Goal: Task Accomplishment & Management: Use online tool/utility

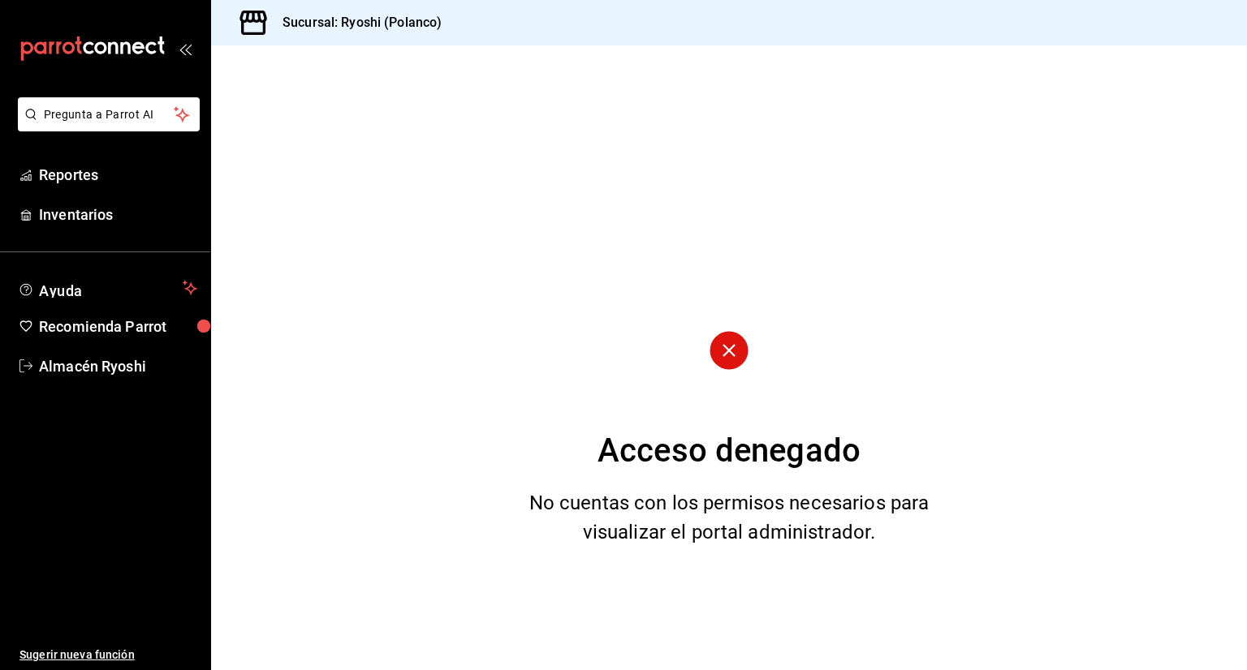
click at [721, 513] on div "No cuentas con los permisos necesarios para visualizar el portal administrador." at bounding box center [729, 518] width 441 height 58
click at [152, 124] on button "Pregunta a Parrot AI" at bounding box center [109, 114] width 182 height 34
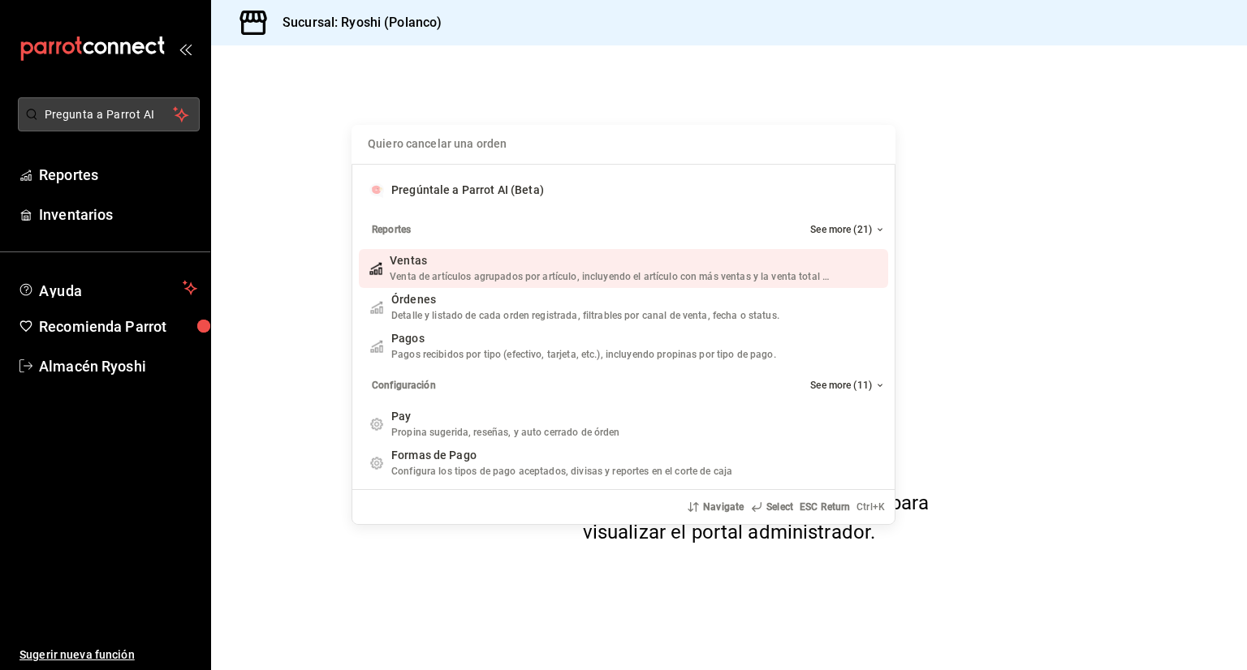
click at [152, 124] on div "Quiero cancelar una orden Pregúntale a Parrot AI (Beta) Reportes See more (21) …" at bounding box center [623, 335] width 1247 height 670
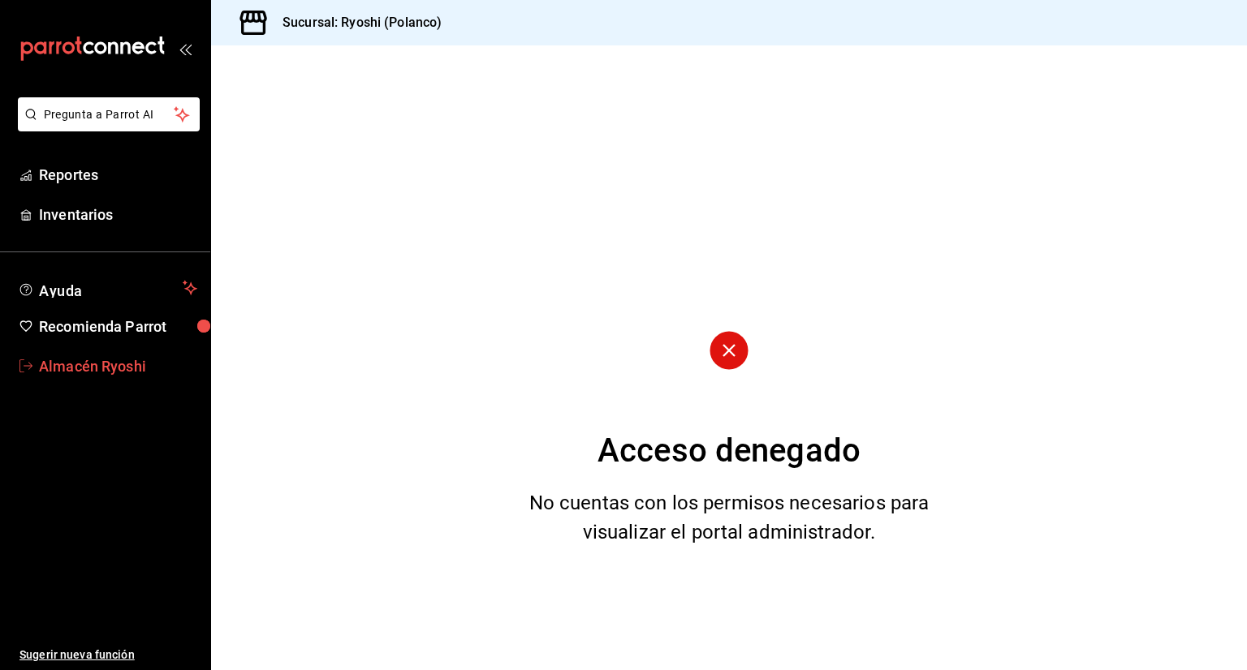
click at [101, 368] on span "Almacén Ryoshi" at bounding box center [118, 367] width 158 height 22
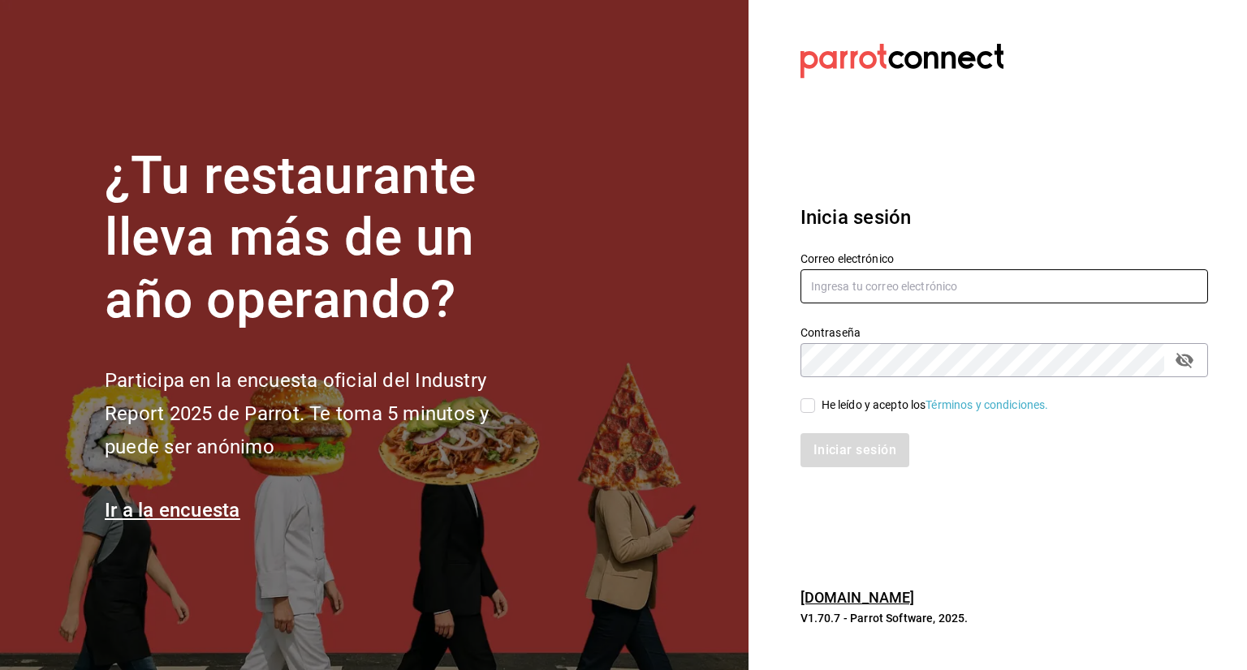
type input "almacen.polanco@grupocosteno.com"
click at [810, 407] on input "He leído y acepto los Términos y condiciones." at bounding box center [807, 406] width 15 height 15
checkbox input "true"
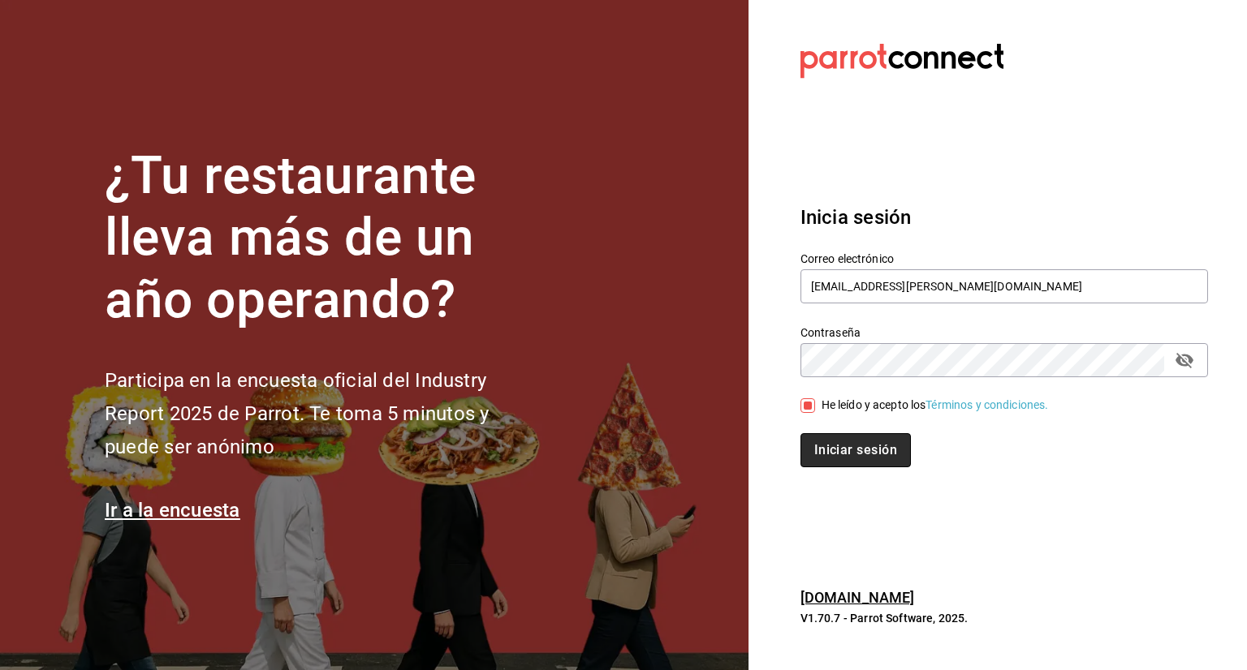
click at [851, 462] on button "Iniciar sesión" at bounding box center [855, 450] width 110 height 34
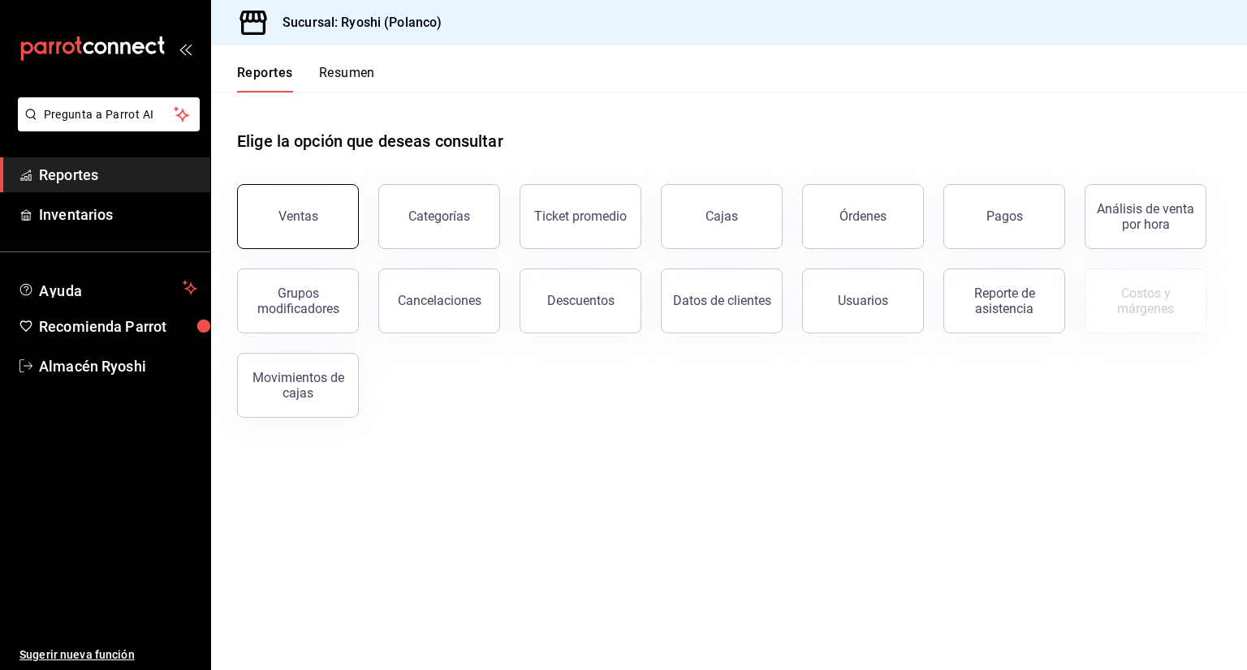
click at [308, 242] on button "Ventas" at bounding box center [298, 216] width 122 height 65
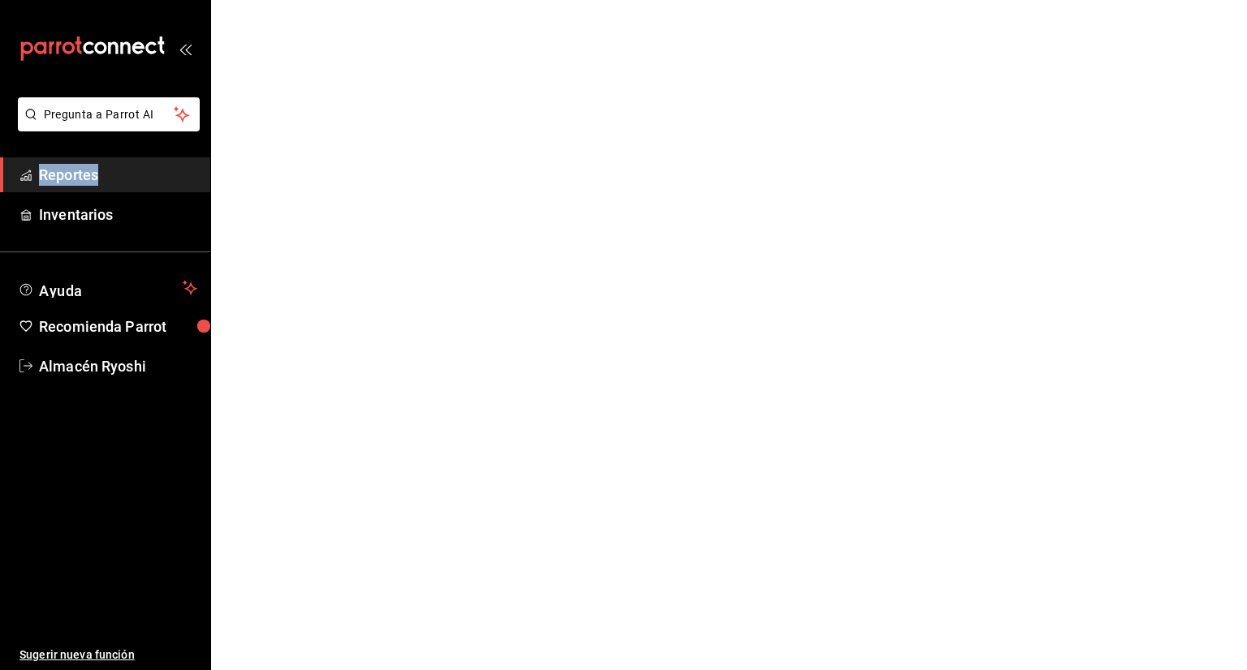
click at [308, 0] on html "Pregunta a Parrot AI Reportes Inventarios Ayuda Recomienda Parrot Almacén Ryosh…" at bounding box center [623, 0] width 1247 height 0
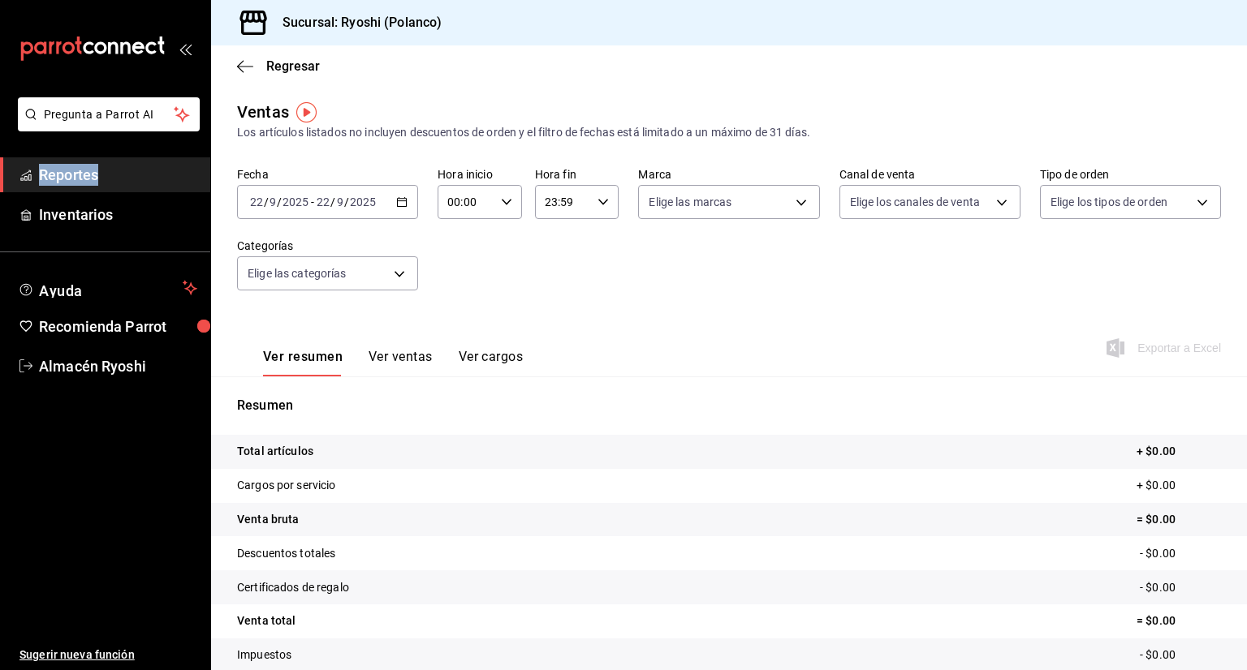
click at [401, 197] on icon "button" at bounding box center [401, 201] width 11 height 11
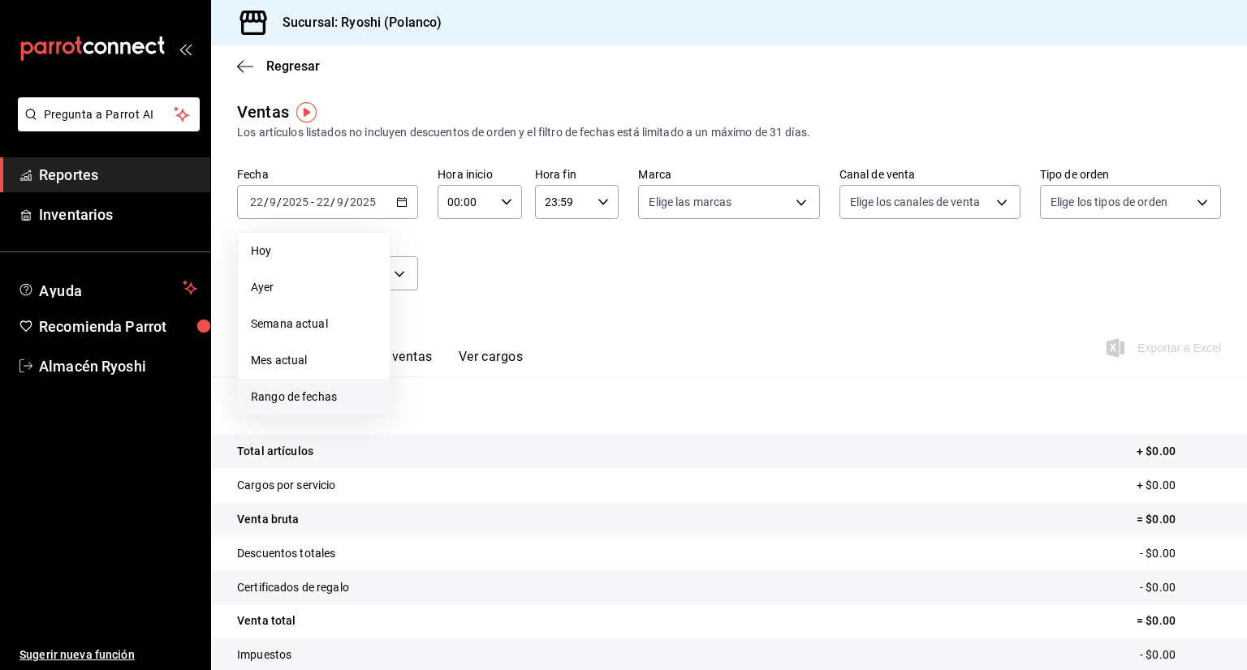
click at [321, 398] on span "Rango de fechas" at bounding box center [314, 397] width 126 height 17
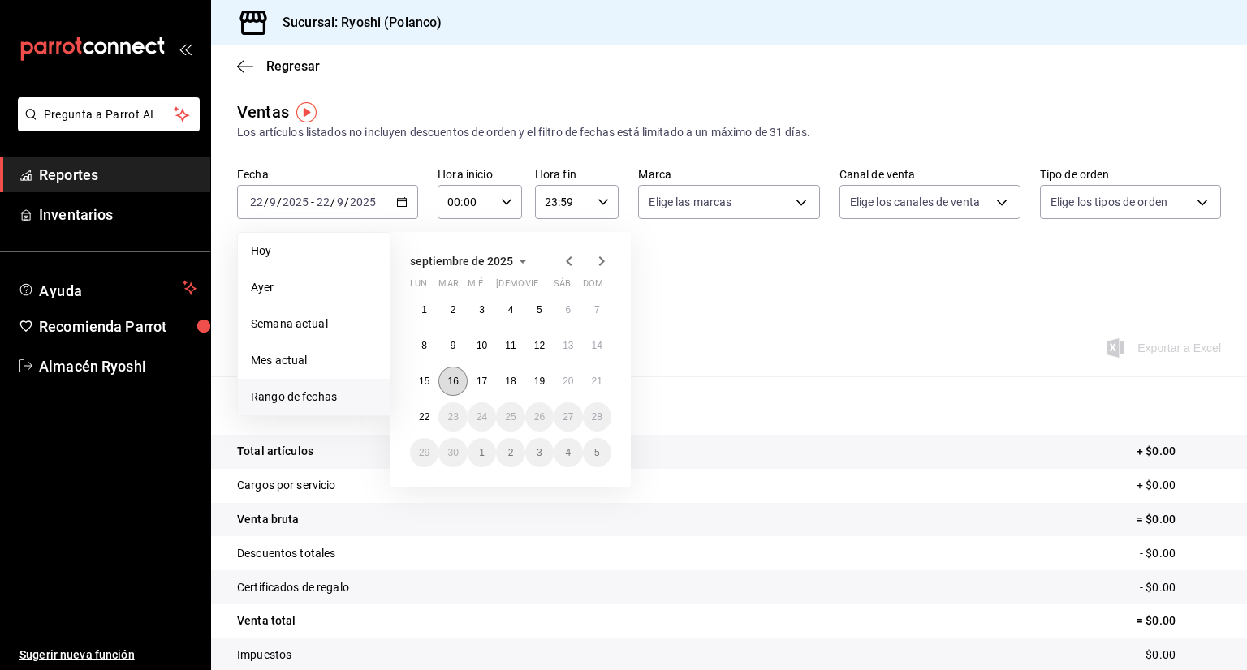
click at [445, 379] on button "16" at bounding box center [452, 381] width 28 height 29
click at [431, 407] on button "22" at bounding box center [424, 417] width 28 height 29
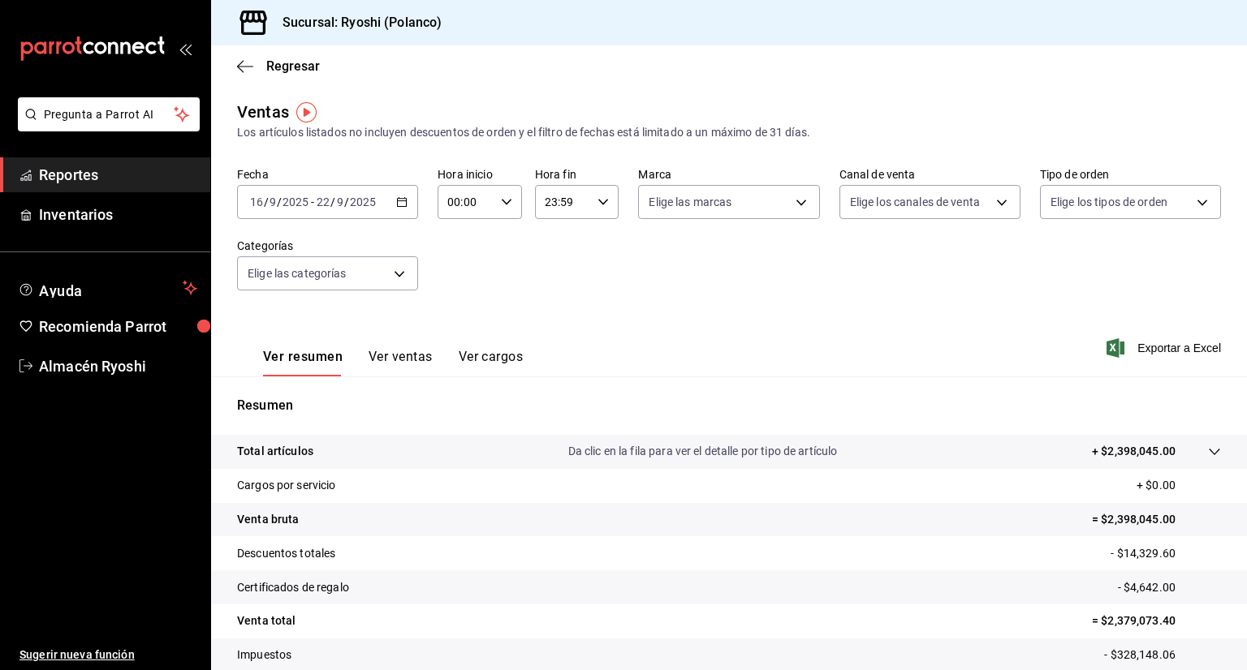
click at [501, 199] on icon "button" at bounding box center [506, 201] width 11 height 11
click at [468, 329] on button "02" at bounding box center [455, 321] width 35 height 32
type input "02:00"
click at [462, 312] on span "05" at bounding box center [455, 308] width 15 height 13
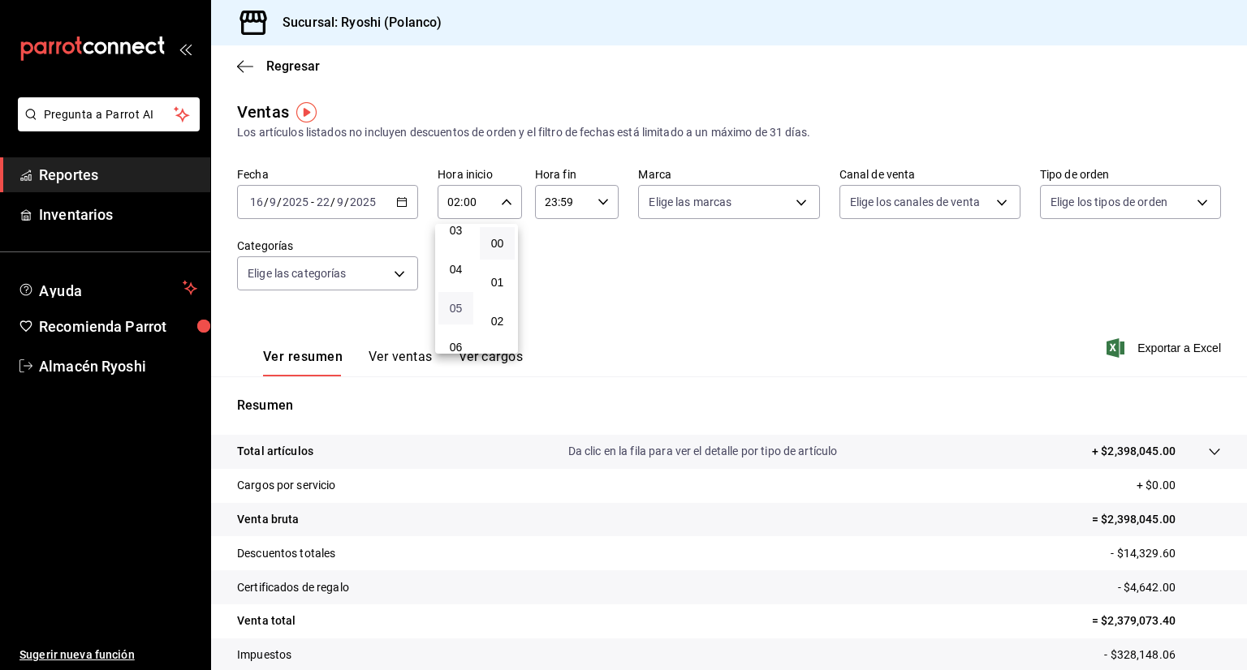
type input "05:00"
click at [597, 200] on div at bounding box center [623, 335] width 1247 height 670
click at [597, 200] on icon "button" at bounding box center [602, 201] width 11 height 11
click at [552, 334] on span "23" at bounding box center [551, 334] width 15 height 13
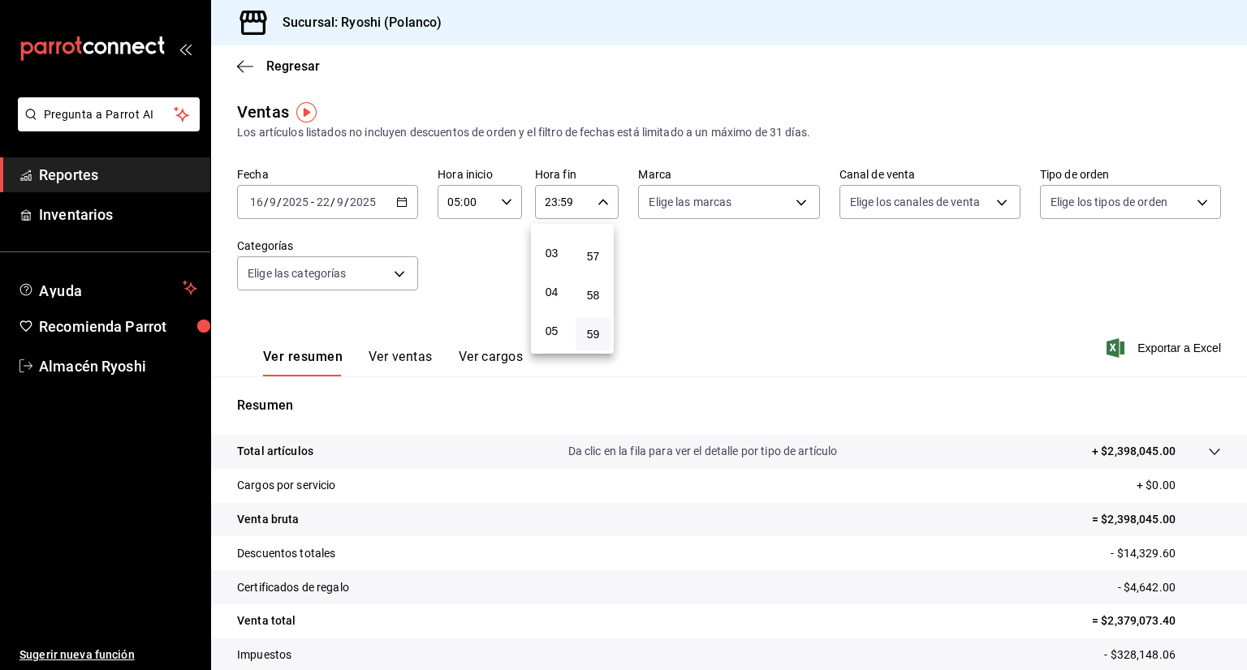
scroll to position [106, 0]
click at [552, 334] on span "05" at bounding box center [551, 331] width 15 height 13
click at [591, 300] on span "58" at bounding box center [592, 295] width 15 height 13
type input "05:58"
click at [590, 237] on span "00" at bounding box center [592, 243] width 15 height 13
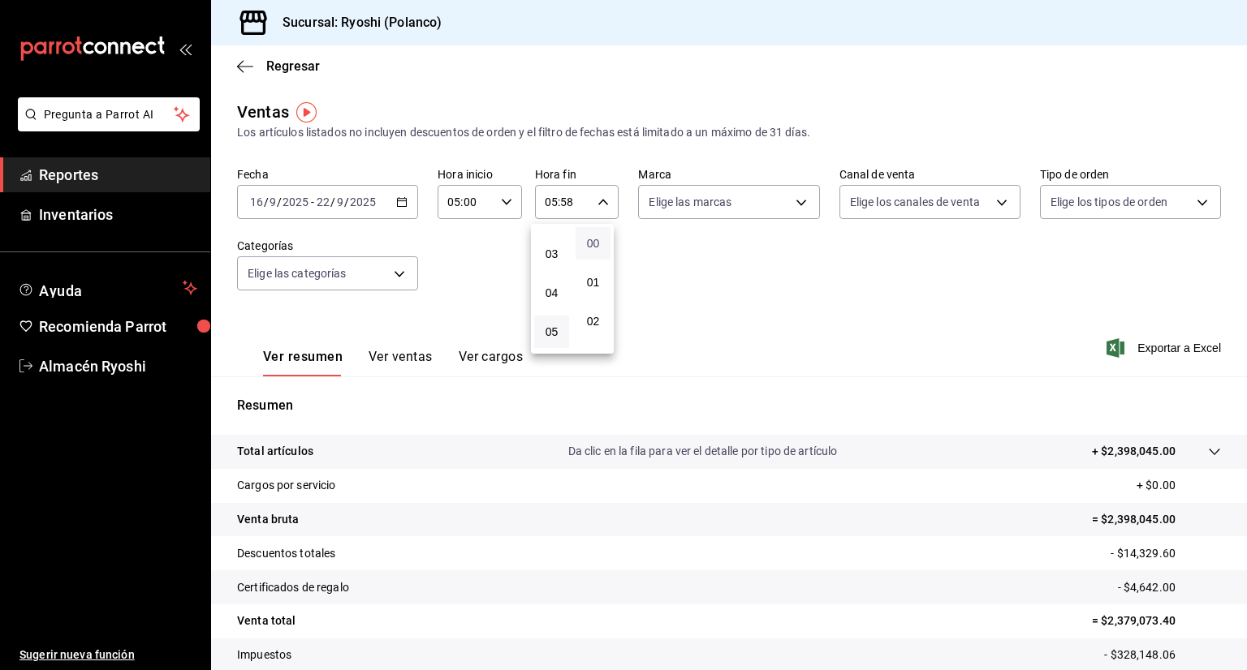
type input "05:00"
click at [791, 204] on div at bounding box center [623, 335] width 1247 height 670
click at [791, 204] on body "Pregunta a Parrot AI Reportes Inventarios Ayuda Recomienda Parrot Almacén Ryosh…" at bounding box center [623, 335] width 1247 height 670
click at [737, 279] on li "Ver todas" at bounding box center [722, 263] width 177 height 48
type input "d1ab8890-ddc3-4d94-b14c-d24ccf3ac2d8,70935bef-f50e-476e-afc6-1ed0b0096d1e"
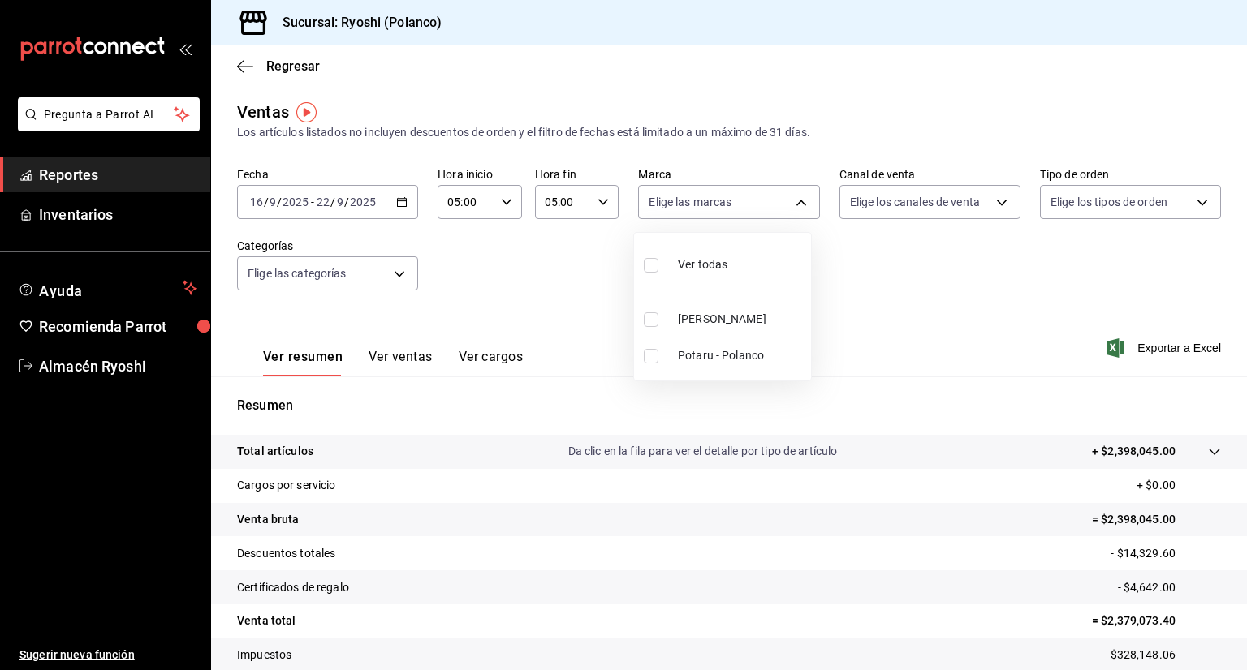
checkbox input "true"
click at [997, 205] on div at bounding box center [623, 335] width 1247 height 670
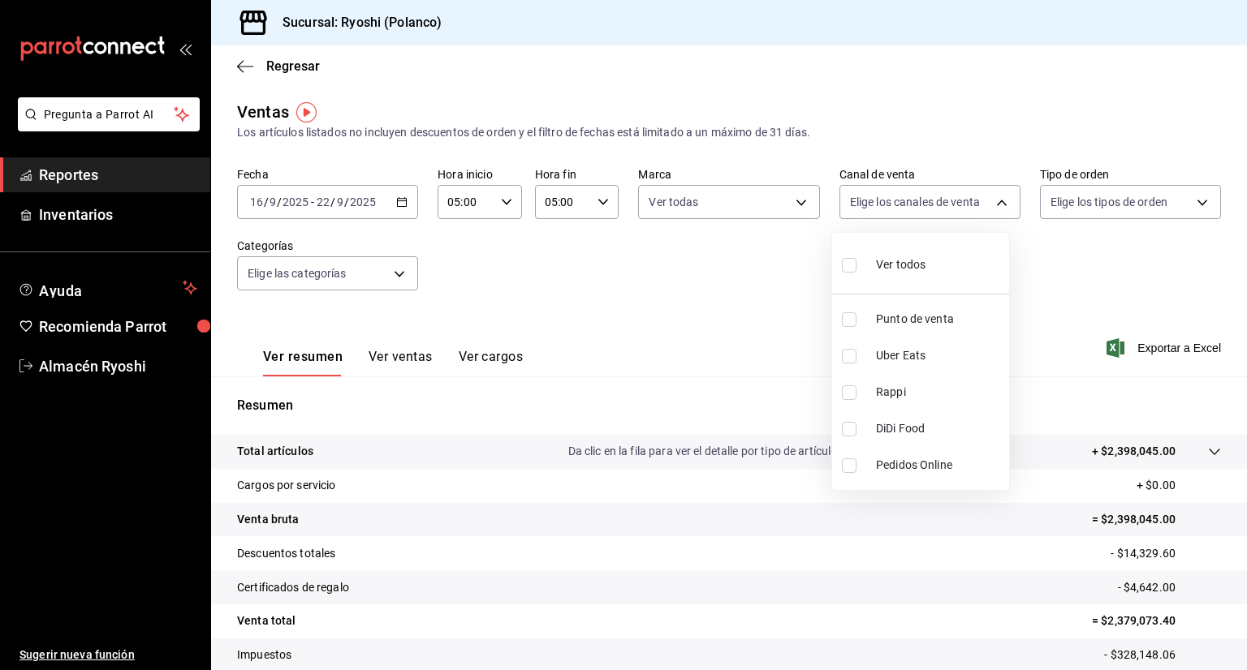
click at [997, 205] on body "Pregunta a Parrot AI Reportes Inventarios Ayuda Recomienda Parrot Almacén Ryosh…" at bounding box center [623, 335] width 1247 height 670
click at [917, 266] on span "Ver todos" at bounding box center [901, 264] width 50 height 17
type input "PARROT,UBER_EATS,RAPPI,DIDI_FOOD,ONLINE"
checkbox input "true"
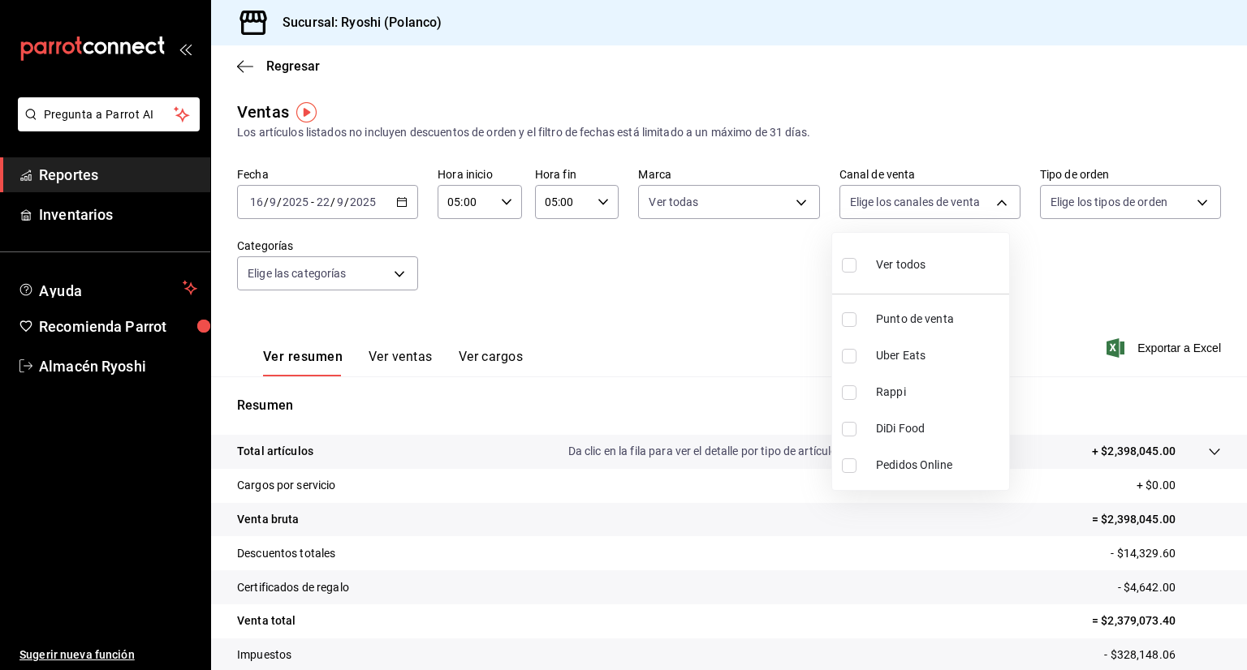
checkbox input "true"
click at [1187, 203] on div at bounding box center [623, 335] width 1247 height 670
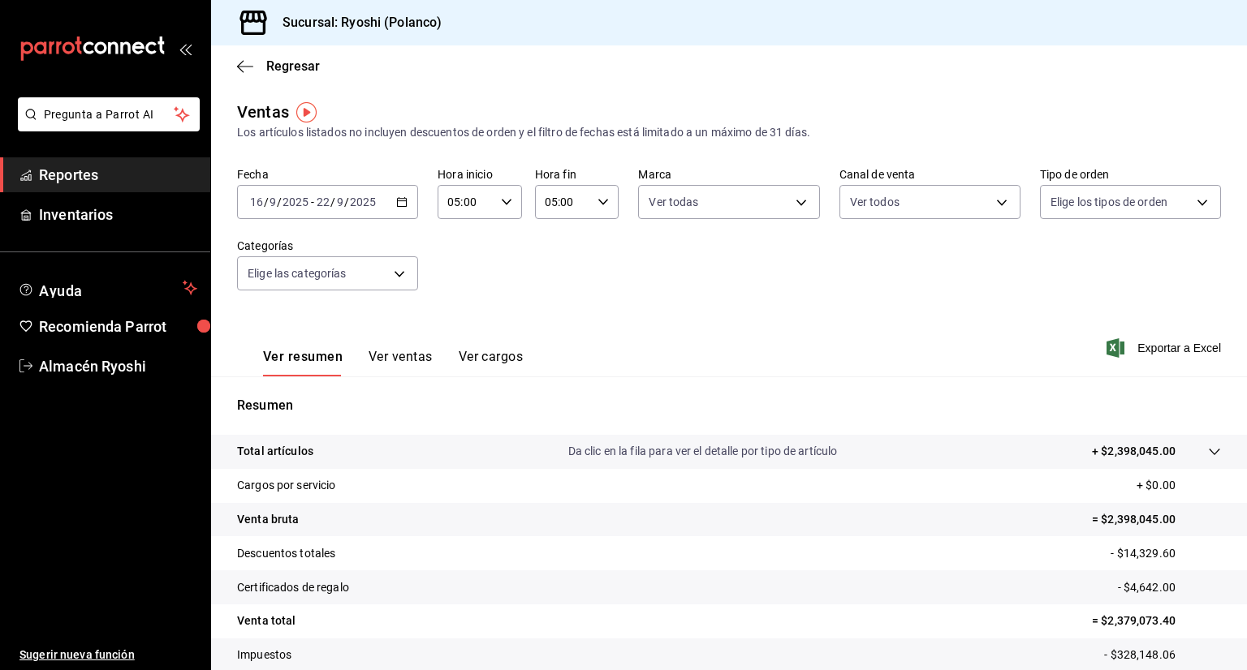
click at [1187, 203] on div at bounding box center [623, 335] width 1247 height 670
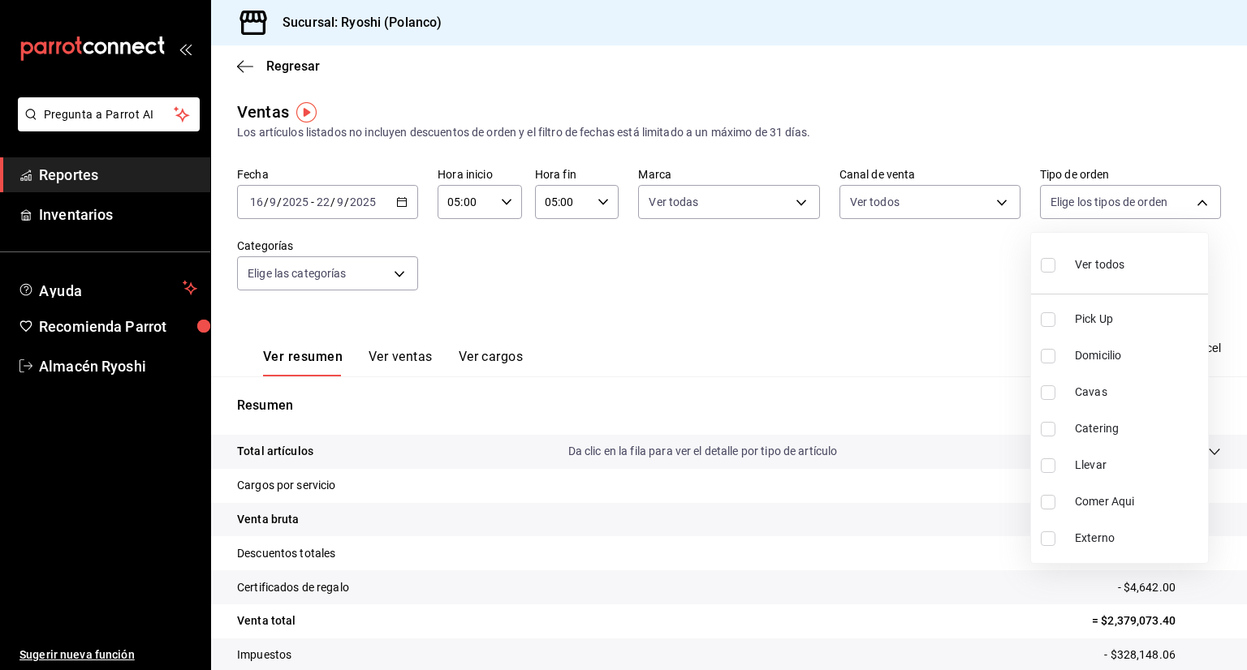
click at [1187, 203] on body "Pregunta a Parrot AI Reportes Inventarios Ayuda Recomienda Parrot Almacén Ryosh…" at bounding box center [623, 335] width 1247 height 670
click at [1123, 254] on div "Ver todos" at bounding box center [1083, 263] width 84 height 35
type input "2fa00f69-0be2-45d3-b5f9-34857db59c3e,4654bee1-dee7-45f1-99f5-885faf0af71a,56b92…"
checkbox input "true"
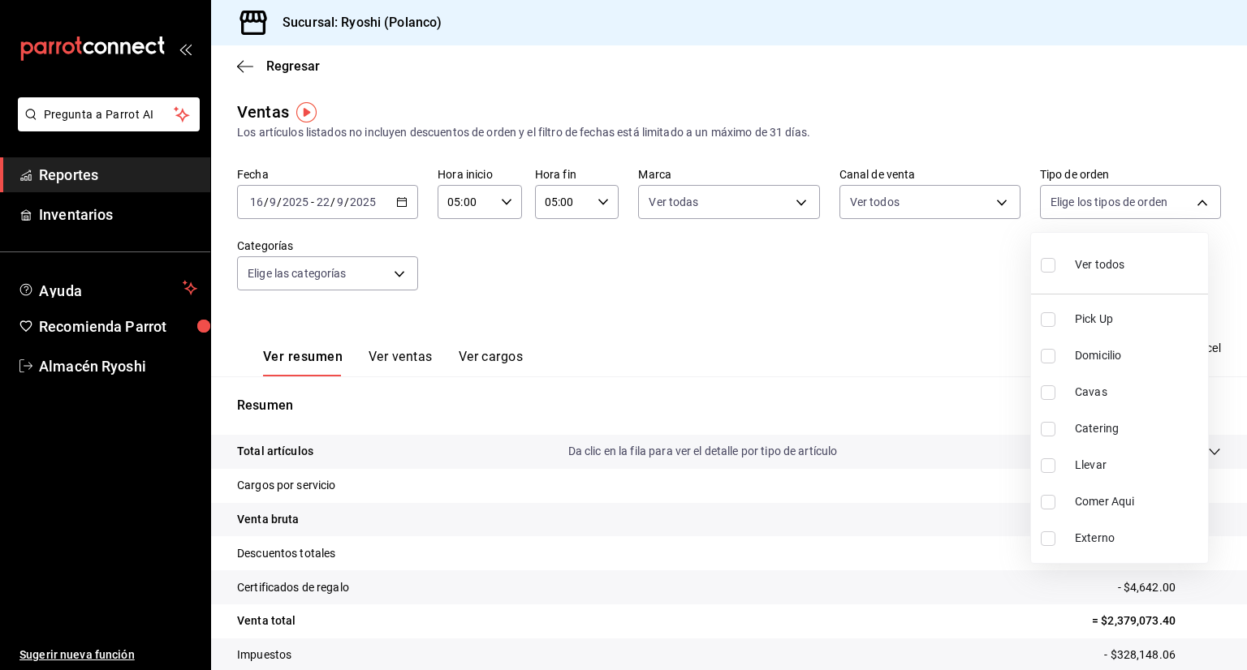
checkbox input "true"
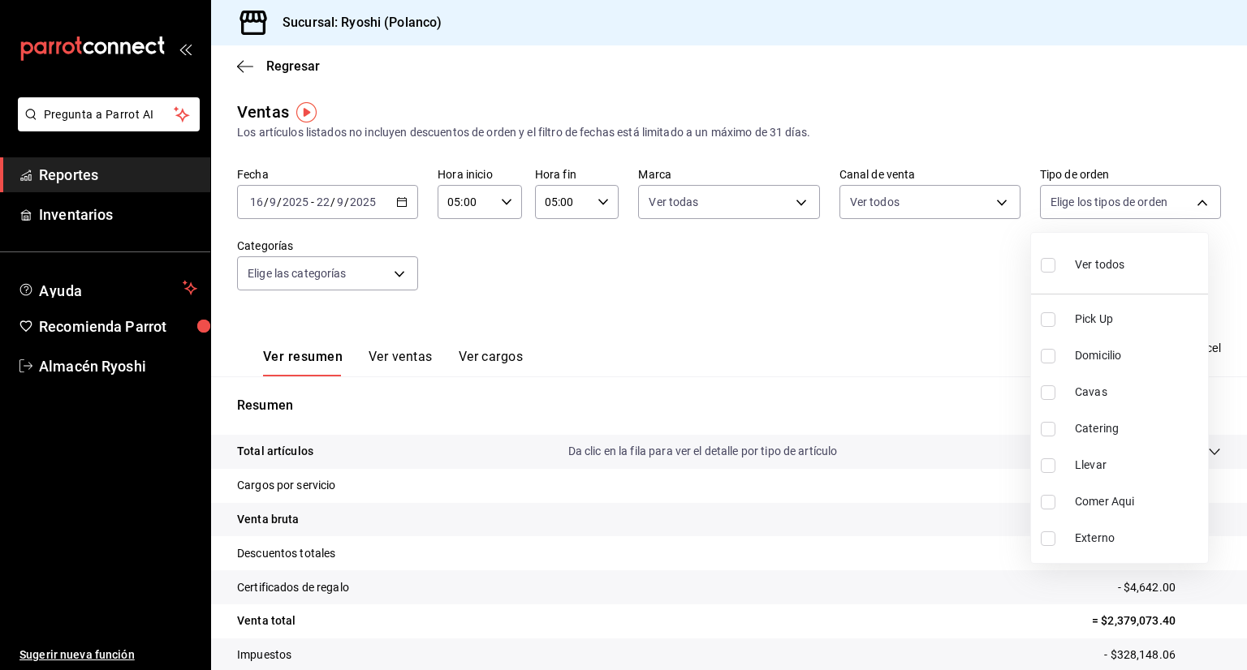
checkbox input "true"
click at [1123, 254] on div "Ver todos" at bounding box center [1083, 263] width 84 height 35
checkbox input "false"
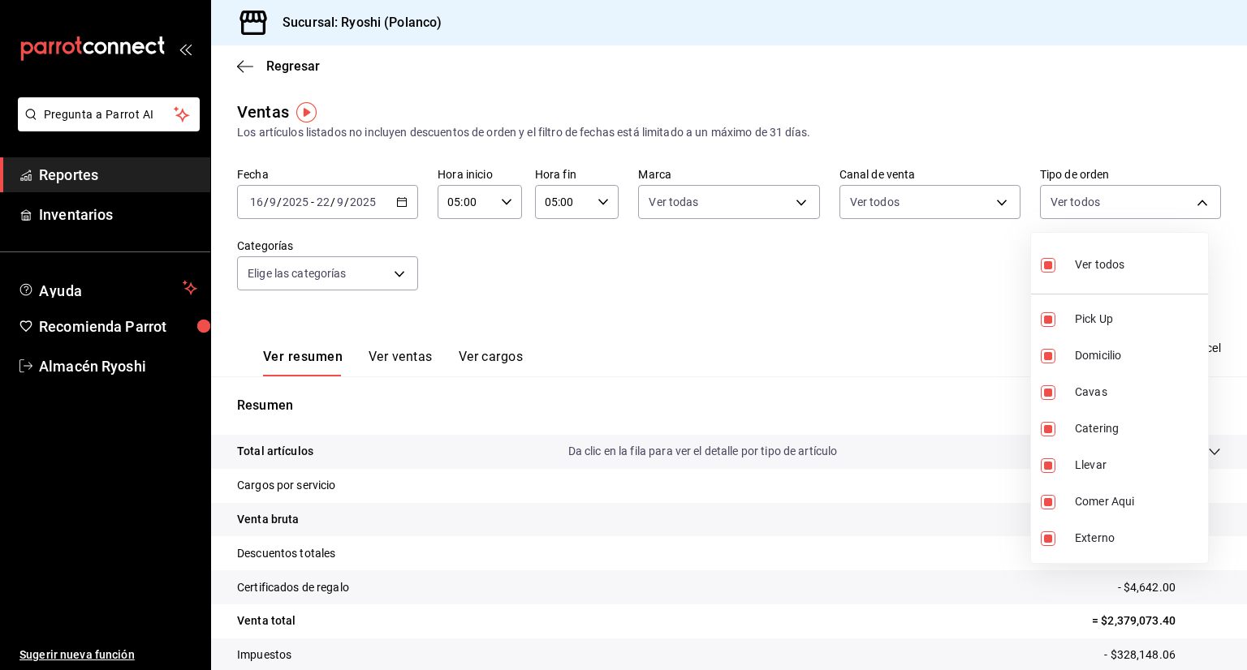
checkbox input "false"
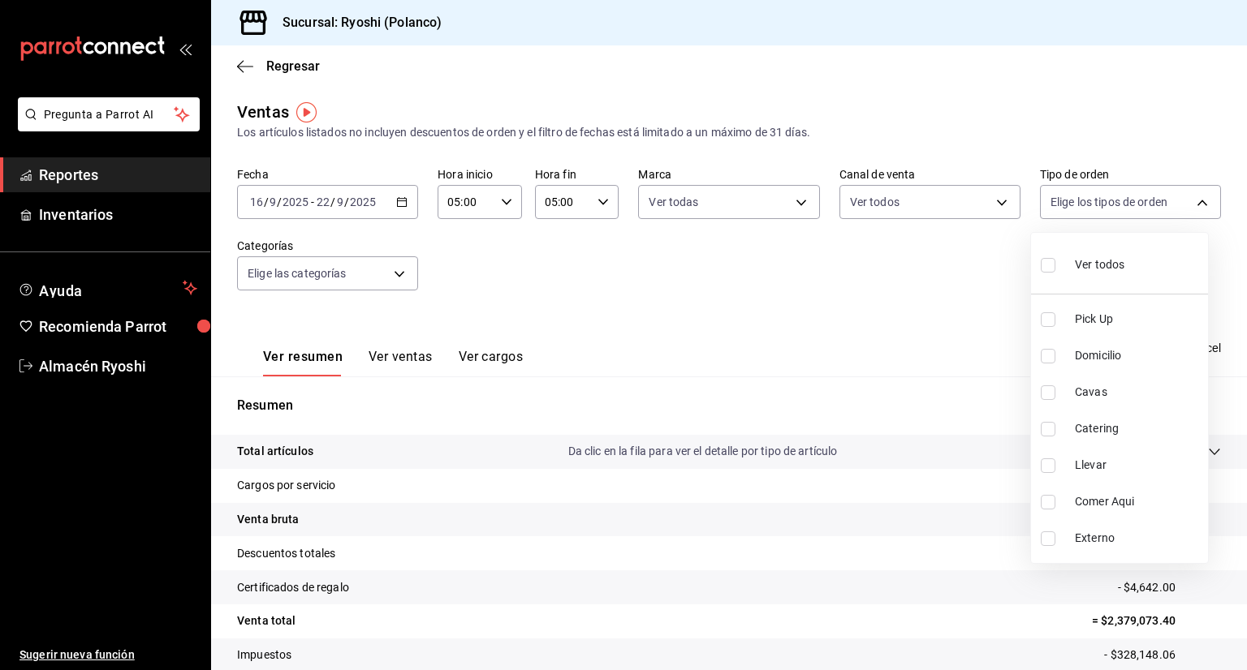
click at [394, 286] on div at bounding box center [623, 335] width 1247 height 670
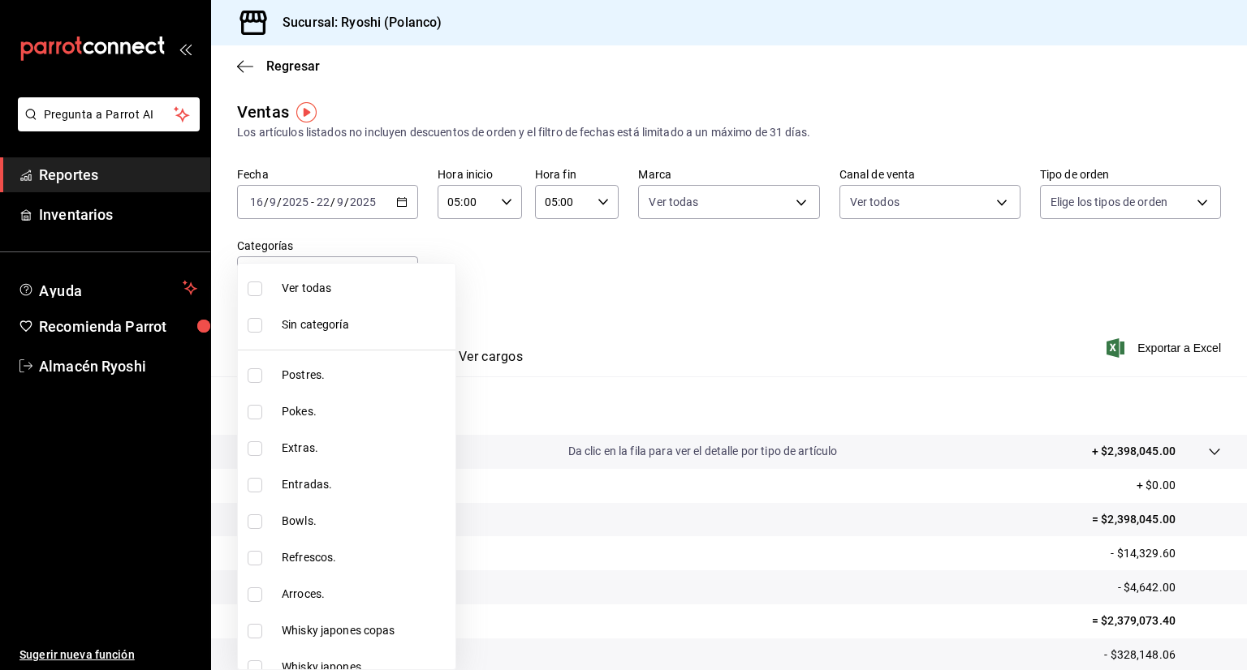
click at [394, 286] on body "Pregunta a Parrot AI Reportes Inventarios Ayuda Recomienda Parrot Almacén Ryosh…" at bounding box center [623, 335] width 1247 height 670
click at [377, 293] on span "Ver todas" at bounding box center [365, 288] width 167 height 17
type input "3971b1f1-eb4c-4b65-a33f-e0602f1a7270,e647ec20-b9be-4789-a430-eb555fd10a41,bb66a…"
checkbox input "true"
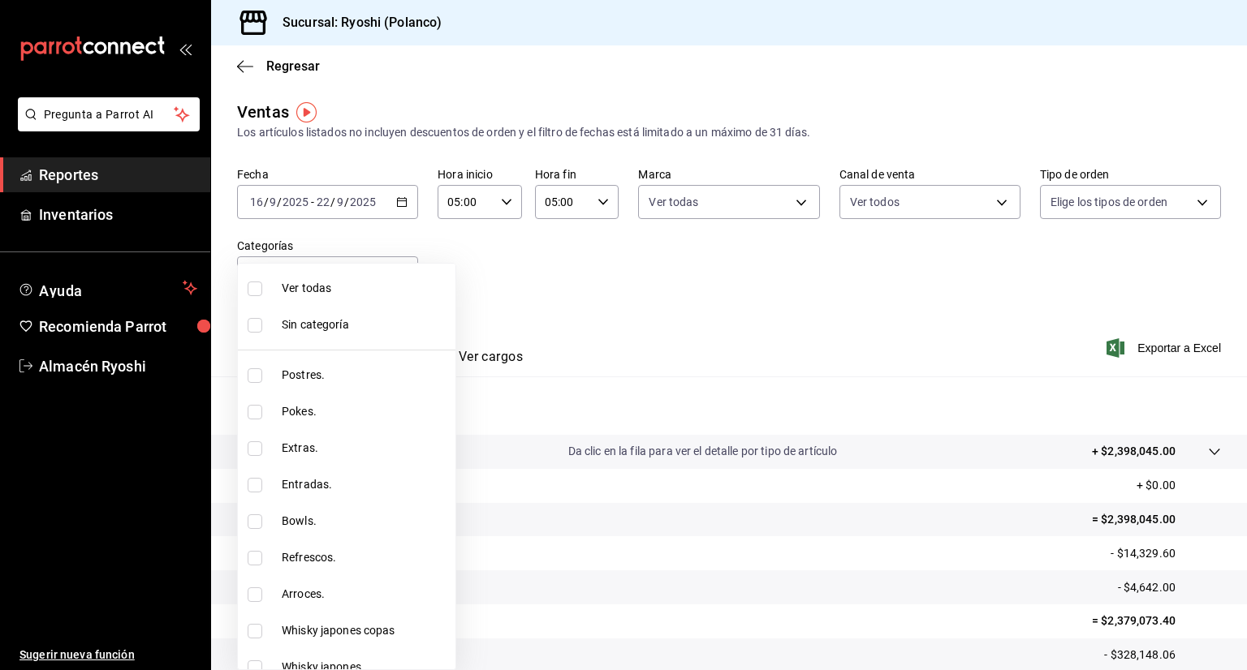
checkbox input "true"
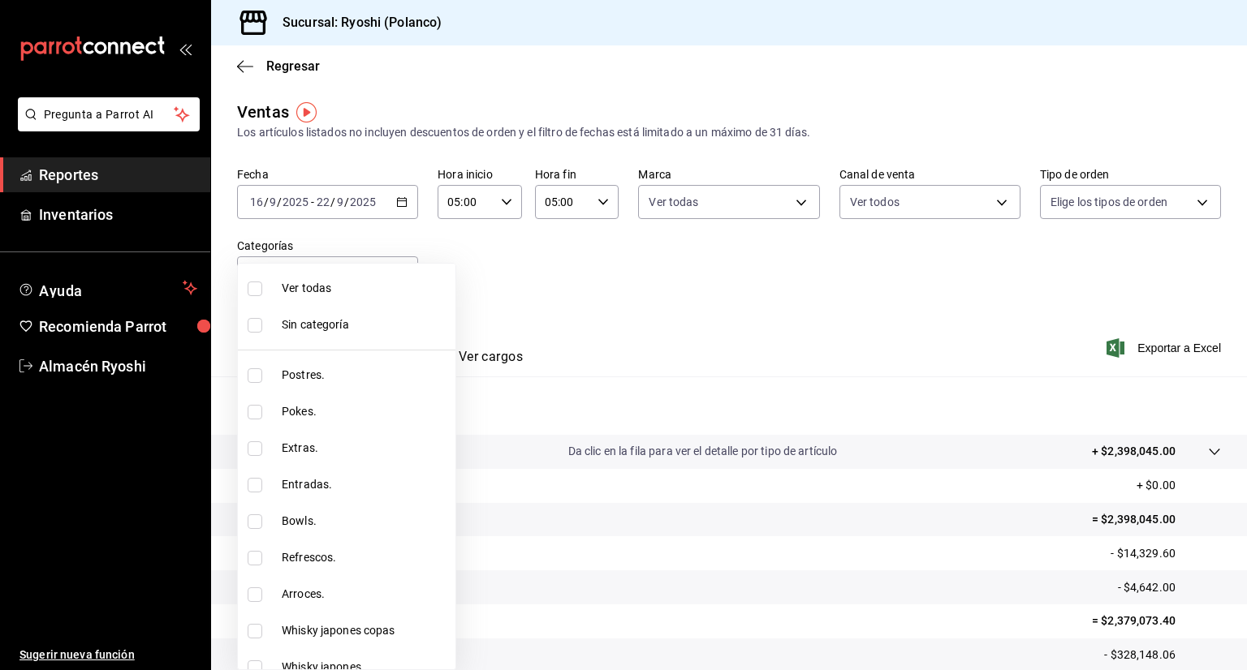
checkbox input "true"
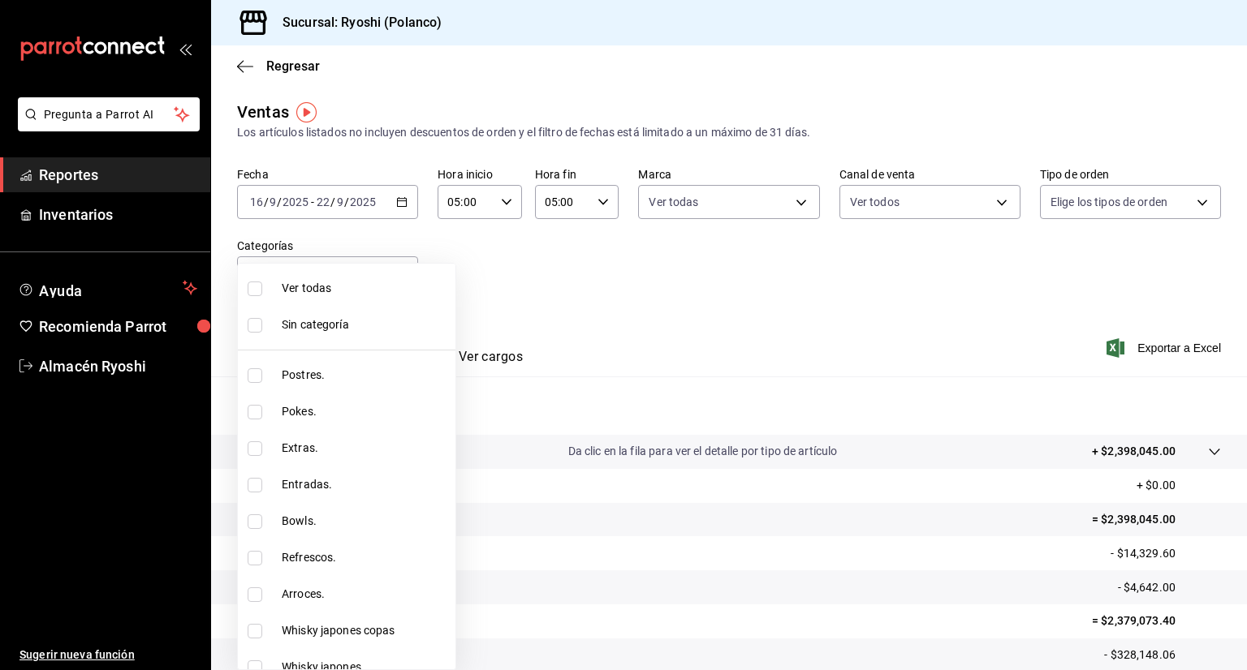
checkbox input "true"
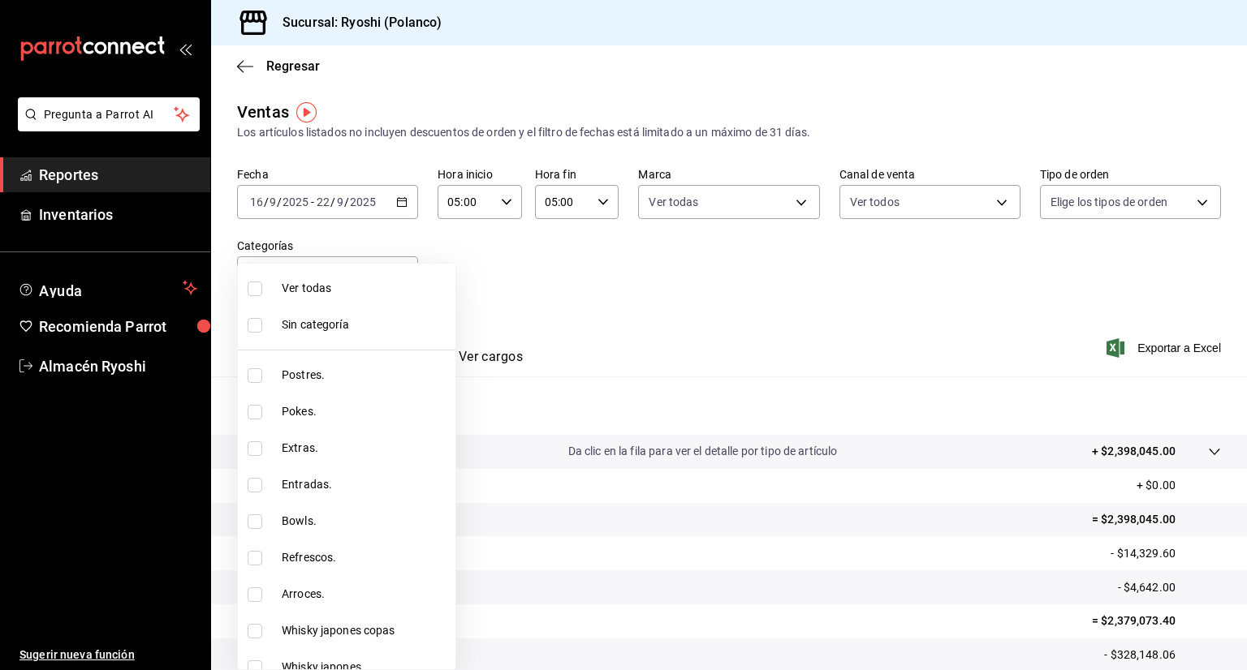
checkbox input "true"
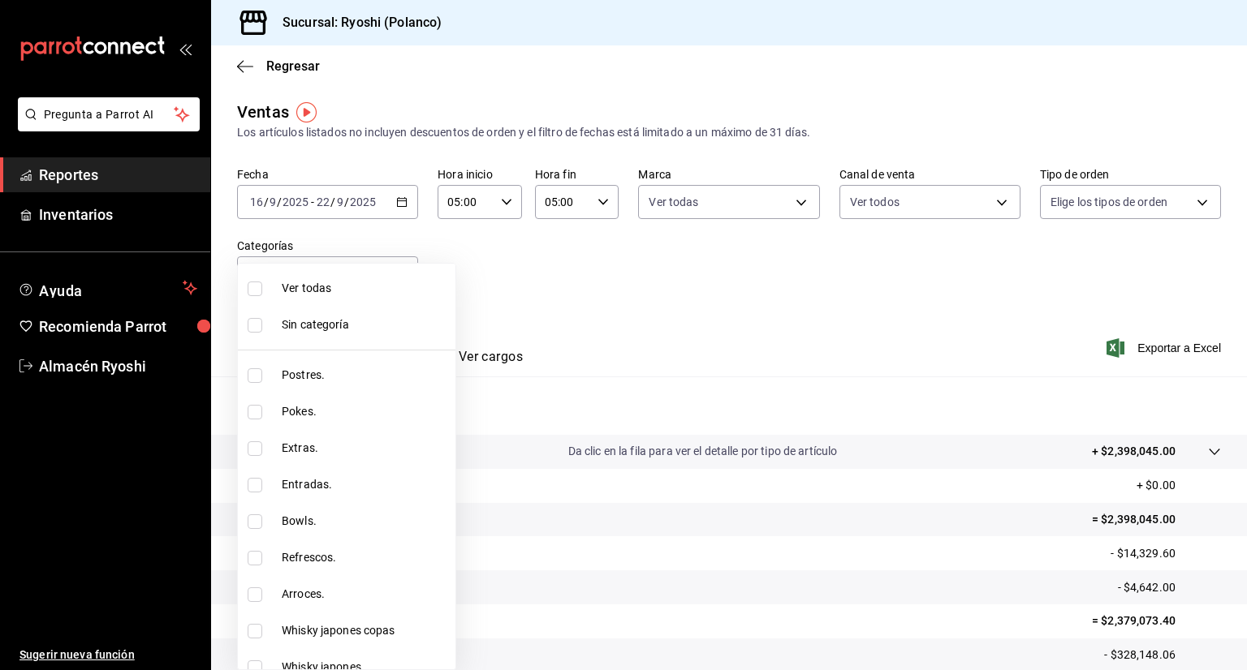
checkbox input "true"
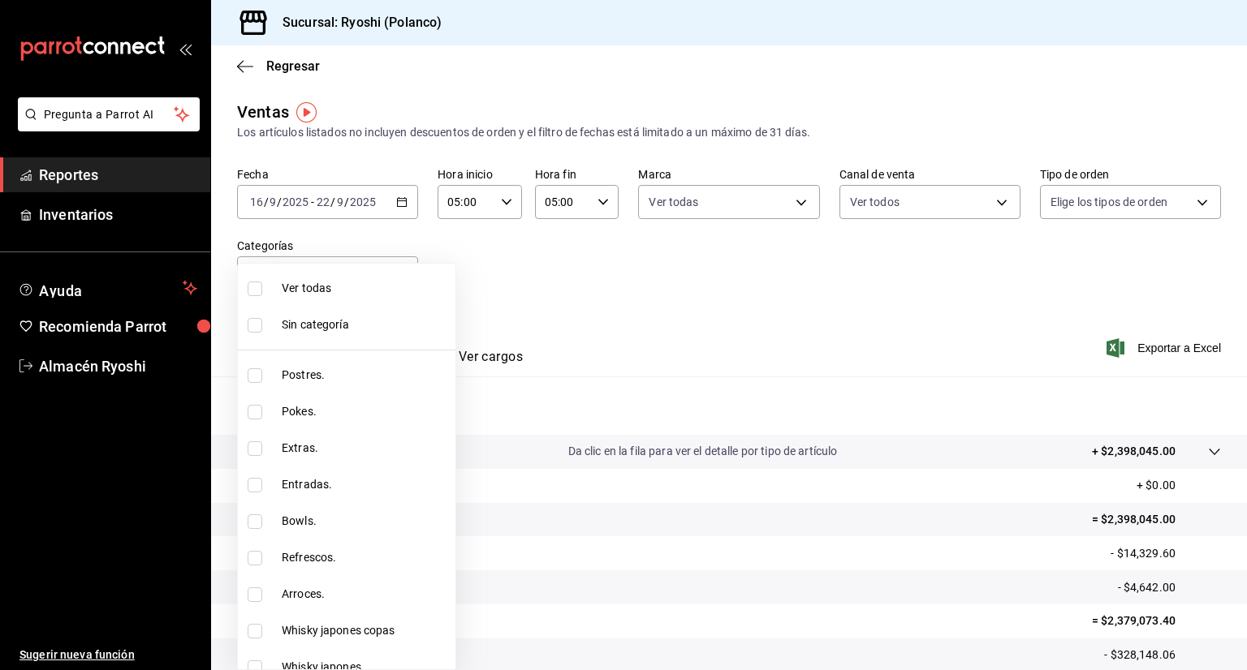
checkbox input "true"
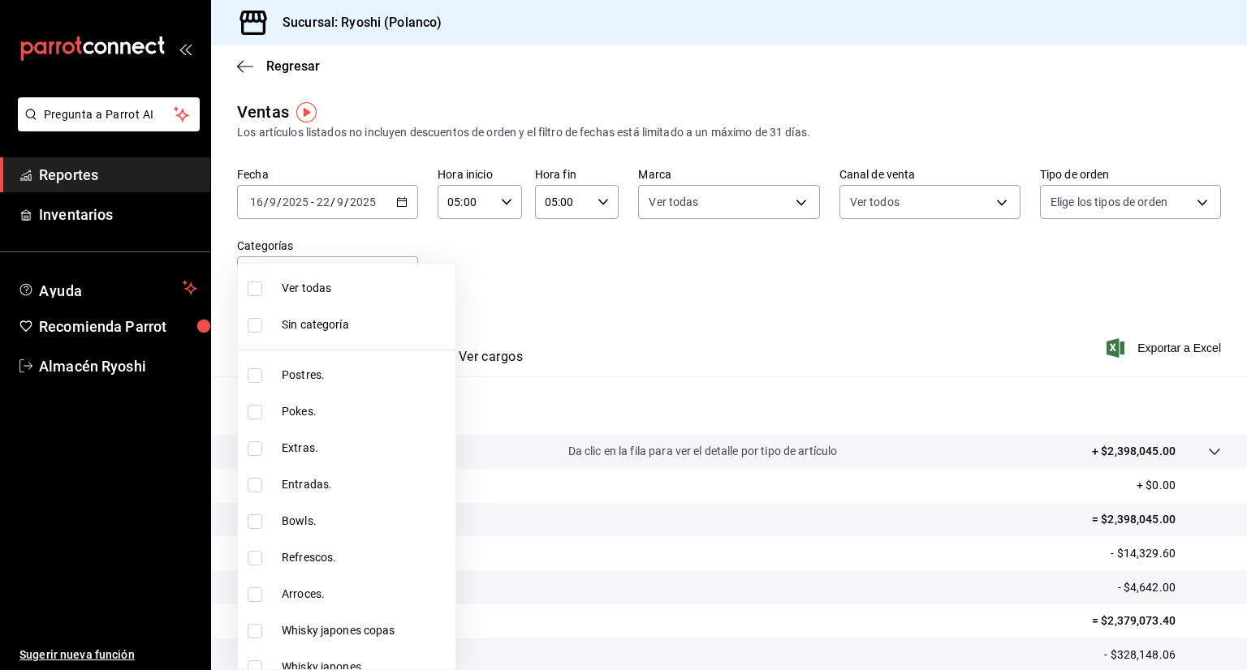
checkbox input "true"
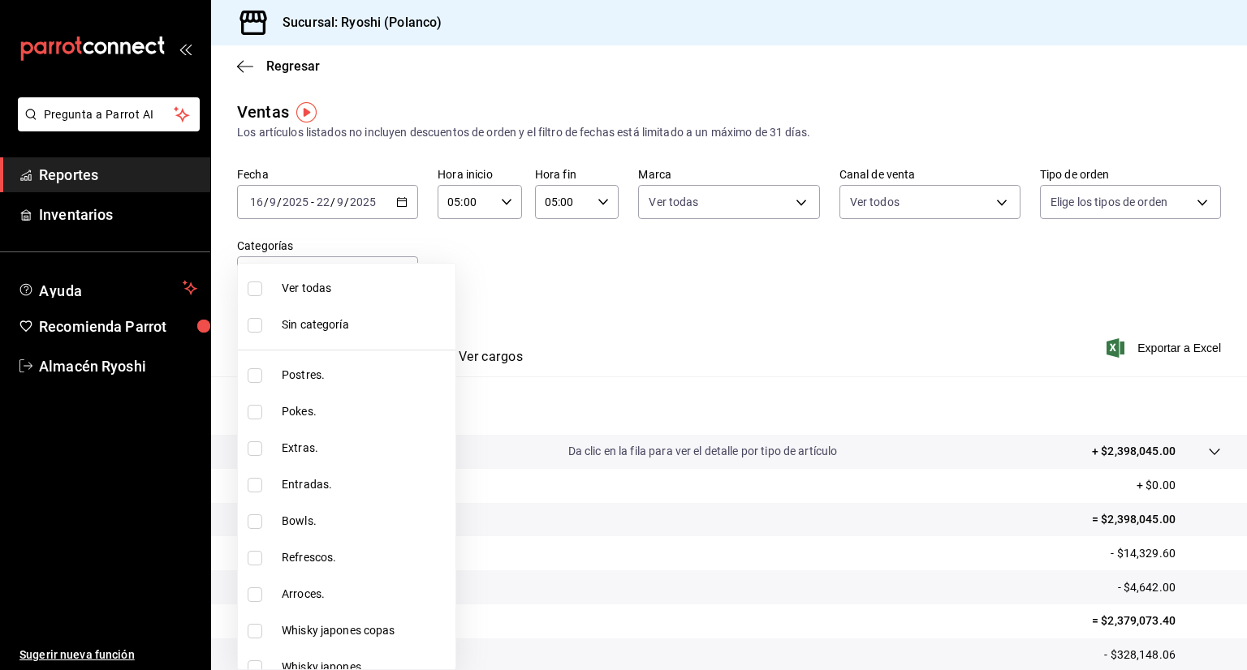
checkbox input "true"
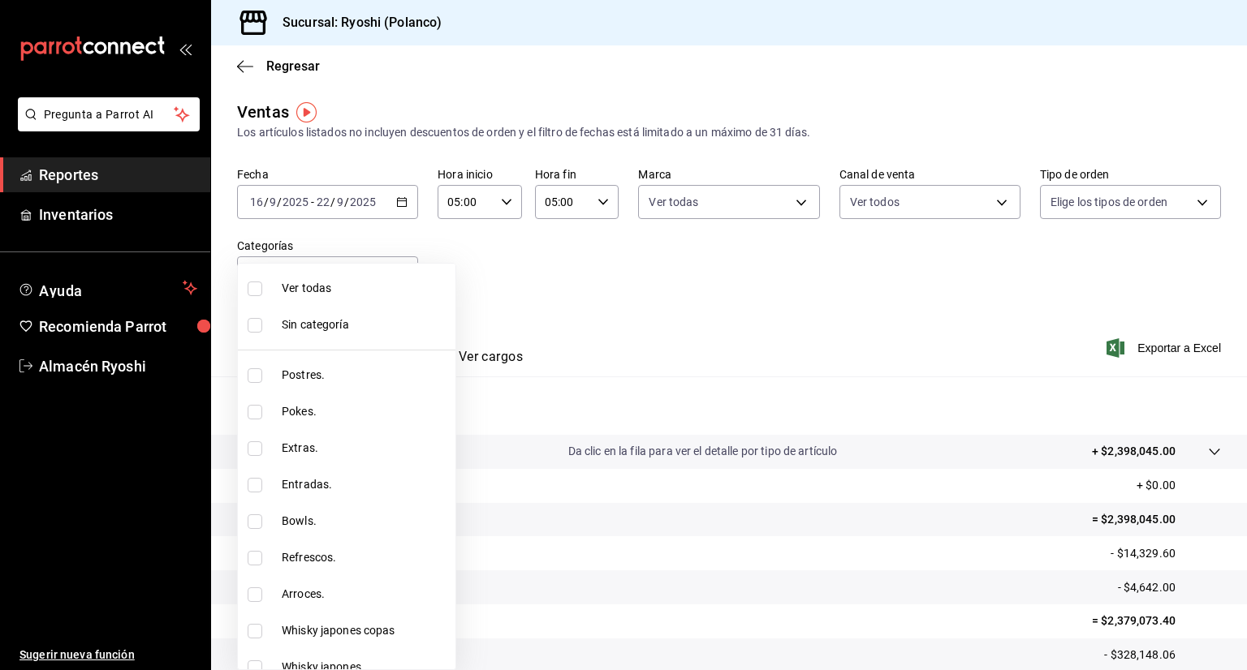
checkbox input "true"
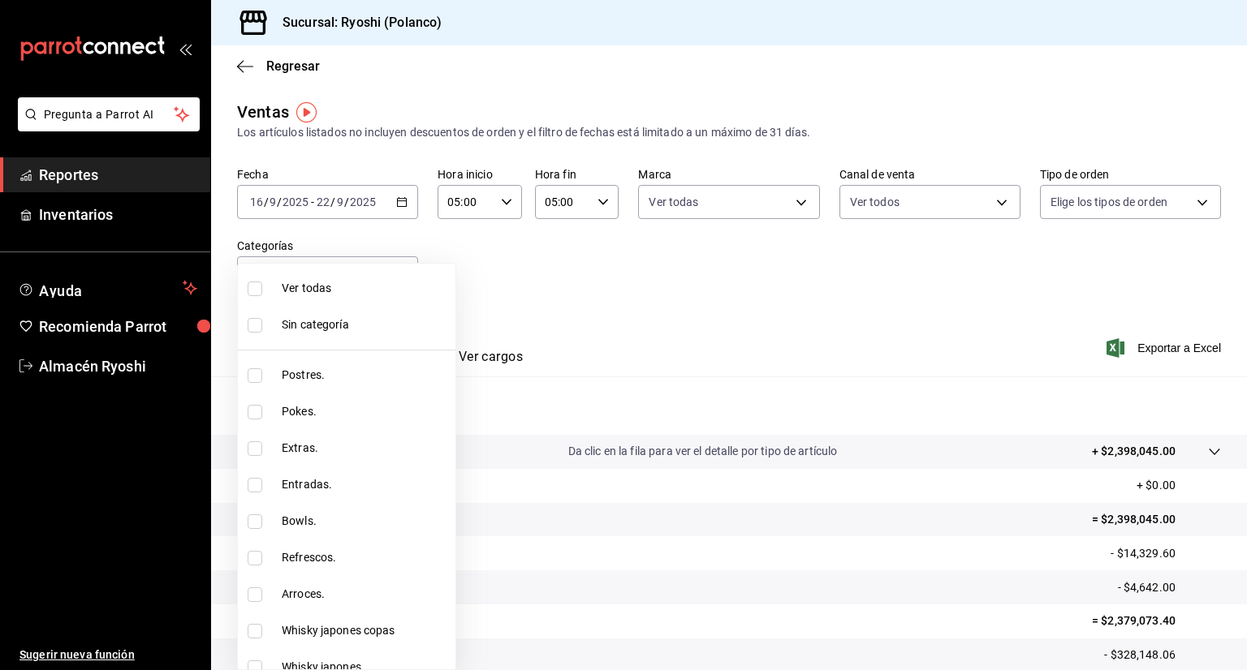
checkbox input "true"
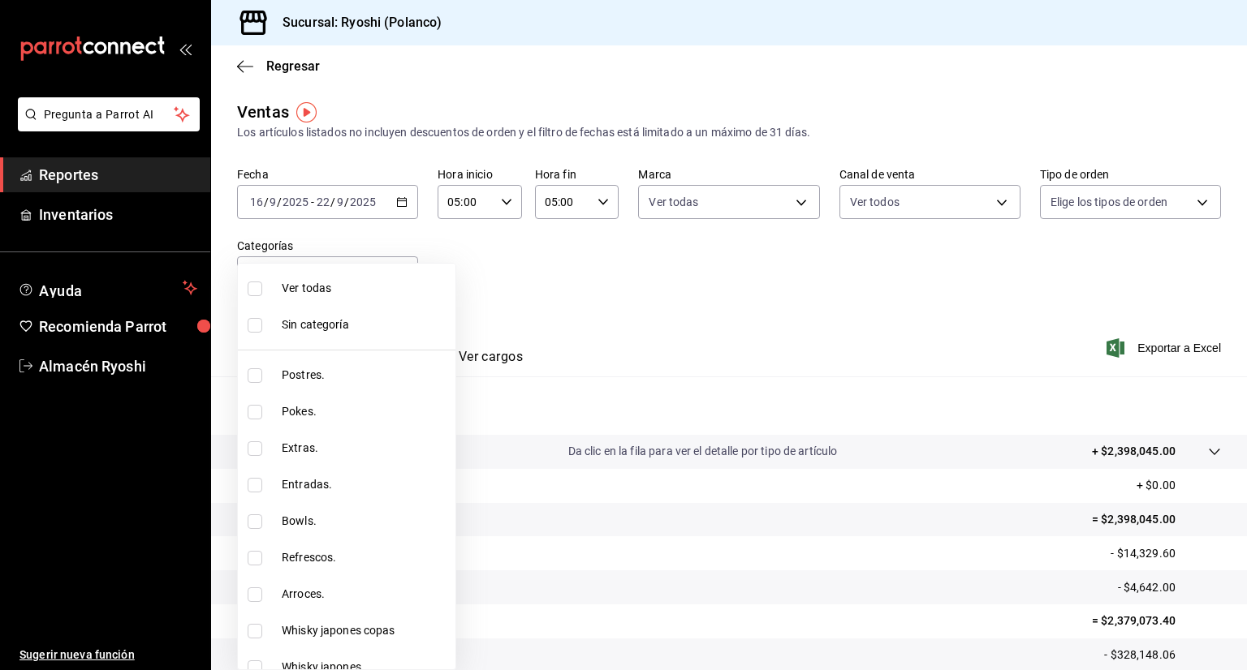
checkbox input "true"
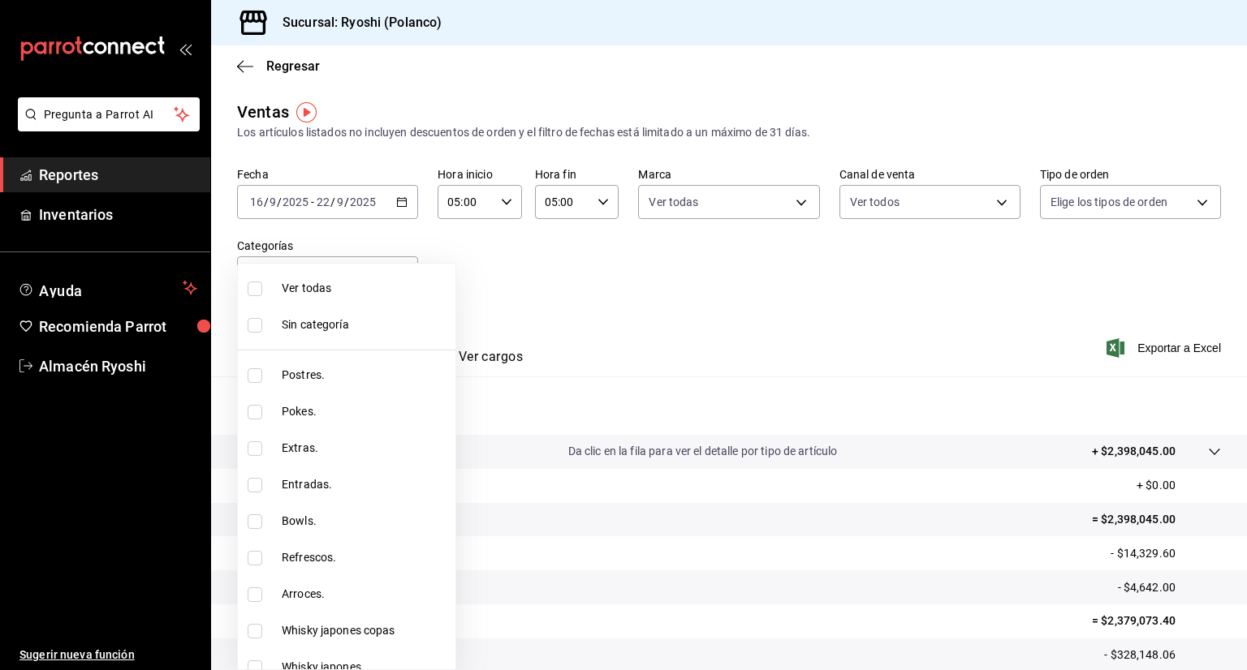
checkbox input "true"
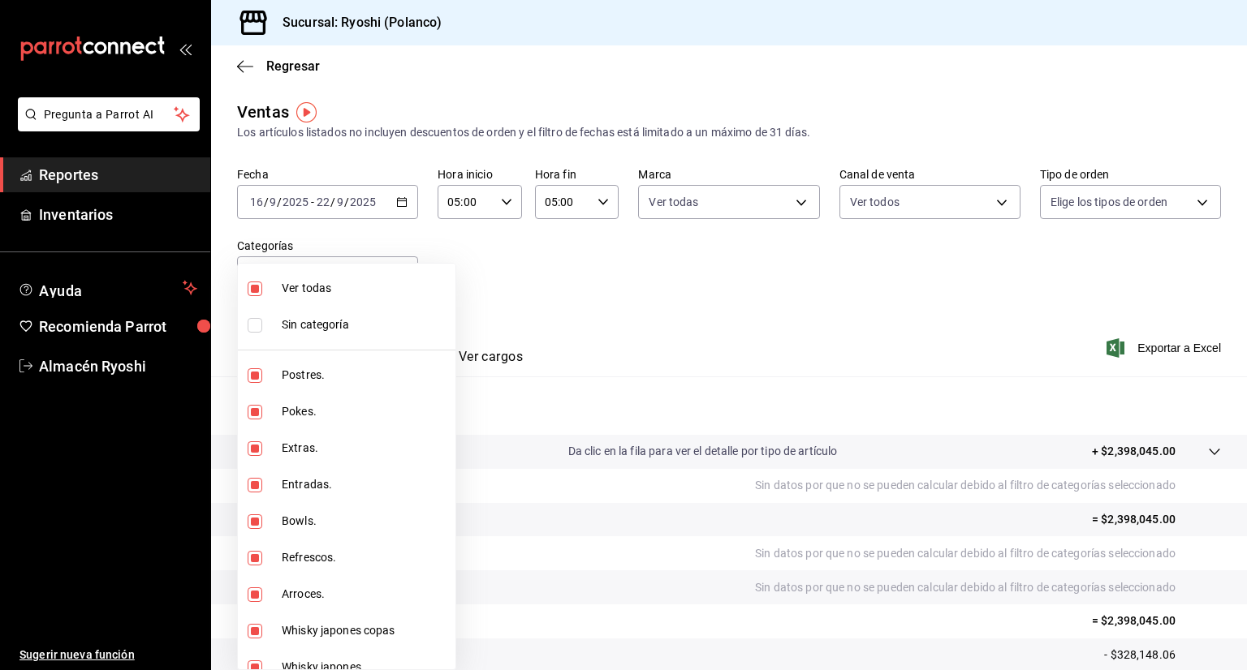
click at [1158, 351] on div at bounding box center [623, 335] width 1247 height 670
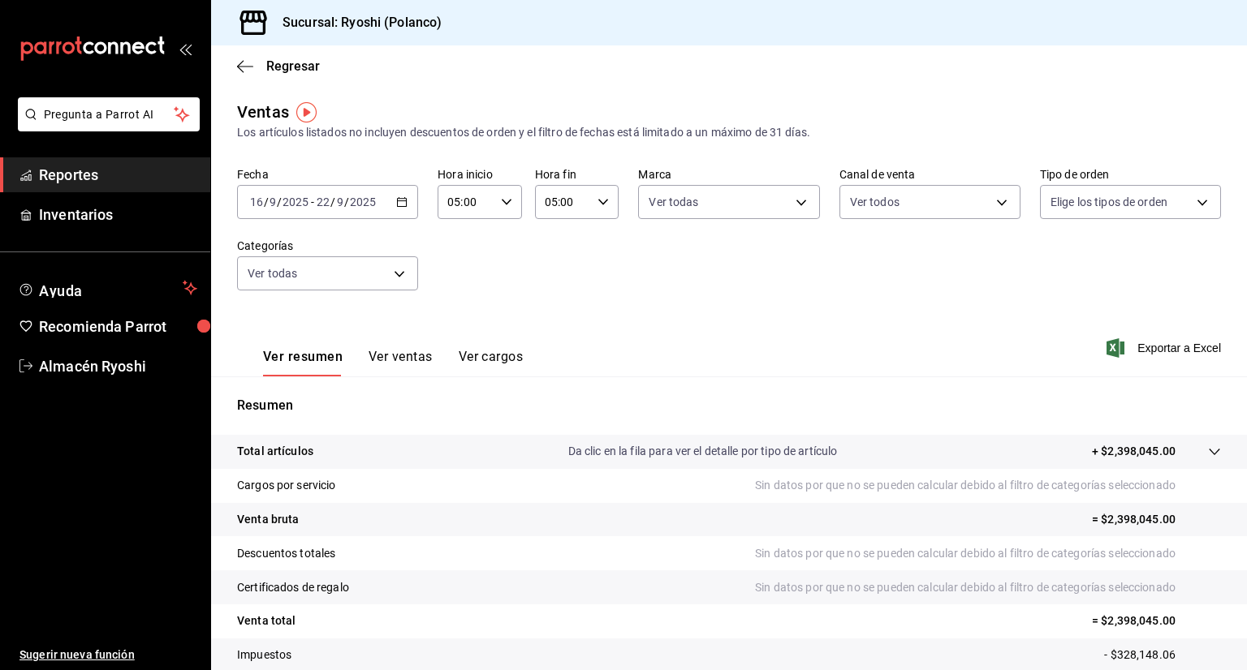
click at [1158, 351] on span "Exportar a Excel" at bounding box center [1165, 347] width 111 height 19
